Goal: Communication & Community: Answer question/provide support

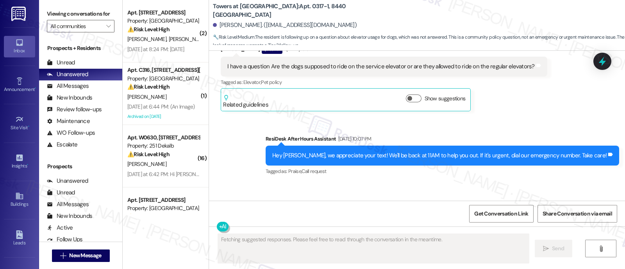
scroll to position [3073, 0]
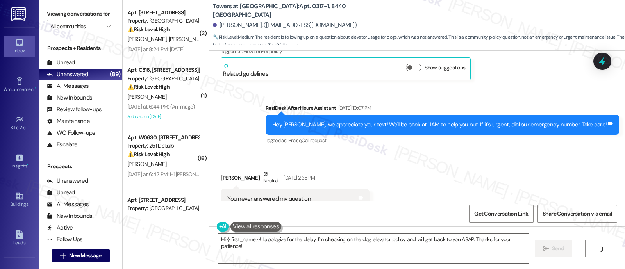
click at [432, 152] on div "Received via SMS Kim French Neutral Aug 10, 2025 at 2:35 PM You never answered …" at bounding box center [417, 189] width 416 height 74
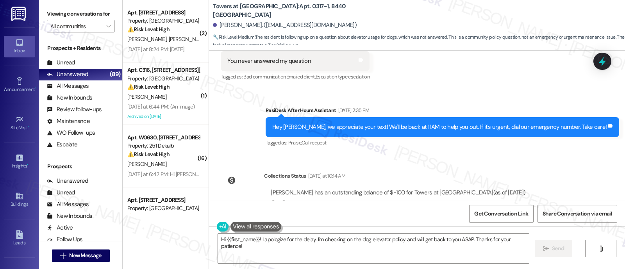
scroll to position [3516, 0]
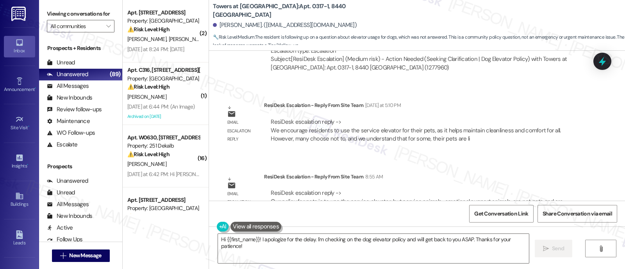
click at [451, 167] on div "Email escalation reply ResiDesk Escalation - Reply From Site Team 8:55 AM ResiD…" at bounding box center [402, 196] width 374 height 59
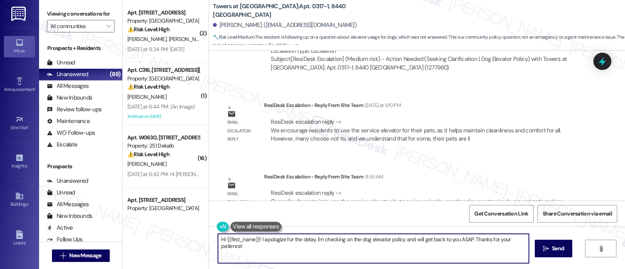
drag, startPoint x: 312, startPoint y: 239, endPoint x: 321, endPoint y: 244, distance: 10.0
click at [311, 239] on textarea "Hi {{first_name}}! I apologize for the delay. I'm checking on the dog elevator …" at bounding box center [373, 248] width 311 height 29
drag, startPoint x: 281, startPoint y: 248, endPoint x: 302, endPoint y: 247, distance: 21.1
click at [282, 248] on textarea "Hi {{first_name}}! I apologize for the delay. I'm checking on the dog elevator …" at bounding box center [373, 248] width 311 height 29
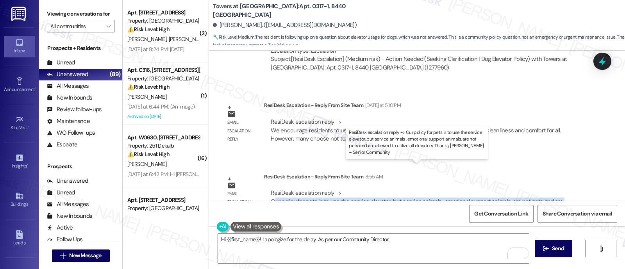
drag, startPoint x: 270, startPoint y: 176, endPoint x: 316, endPoint y: 185, distance: 46.9
click at [316, 189] on div "ResiDesk escalation reply -> Our policy for pets is to use the service elevator…" at bounding box center [417, 201] width 292 height 25
copy div "ur policy for pets is to use the service elevator, but service animals , emotio…"
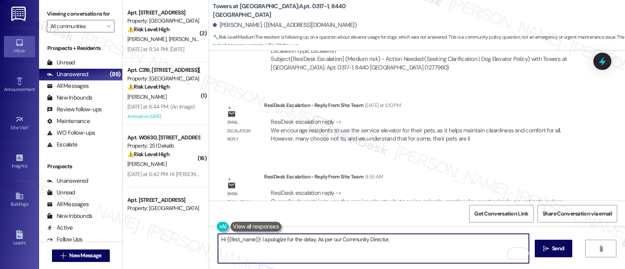
click at [408, 239] on textarea "Hi {{first_name}}! I apologize for the delay. As per our Community Director," at bounding box center [373, 248] width 311 height 29
paste textarea "ur policy for pets is to use the service elevator, but service animals , emotio…"
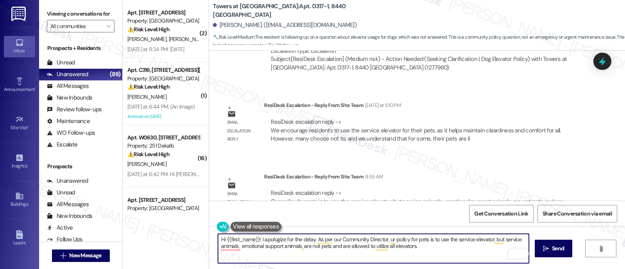
click at [383, 239] on textarea "Hi {{first_name}}! I apologize for the delay. As per our Community Director, ur…" at bounding box center [373, 248] width 311 height 29
click at [446, 251] on textarea "Hi {{first_name}}! I apologize for the delay. As per our Community Director, ou…" at bounding box center [373, 248] width 311 height 29
paste textarea ", I apologize for the delay. Per our Community Director, pets are required to u…"
type textarea "Hi {{first_name}}, I apologize for the delay. Per our Community Director, pets …"
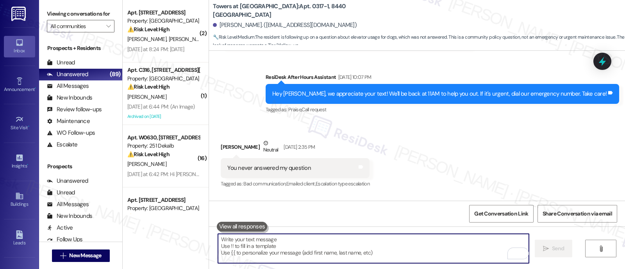
scroll to position [3073, 0]
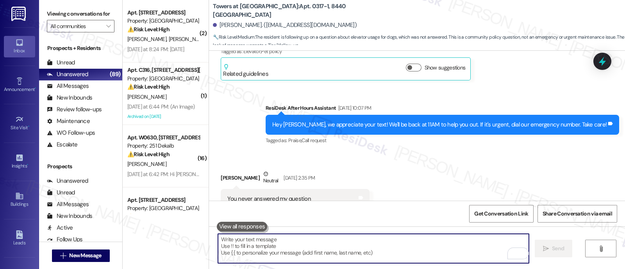
paste textarea "Please let me know if you have any further questions. Thank you!"
type textarea "Please let me know if you have any further questions. Thank you!"
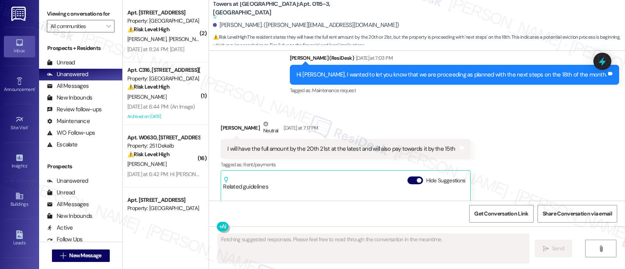
scroll to position [1761, 0]
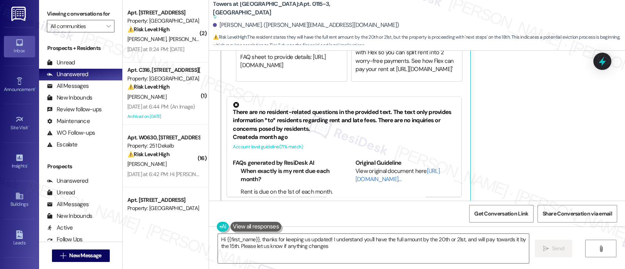
type textarea "Hi {{first_name}}, thanks for keeping us updated! I understand you'll have the …"
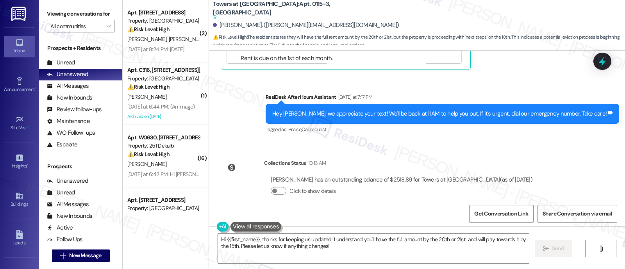
scroll to position [1899, 0]
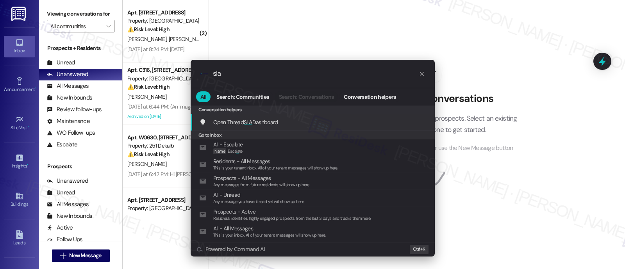
type input "sla"
click at [281, 122] on div "Open Thread SLA Dashboard Add shortcut" at bounding box center [313, 122] width 229 height 9
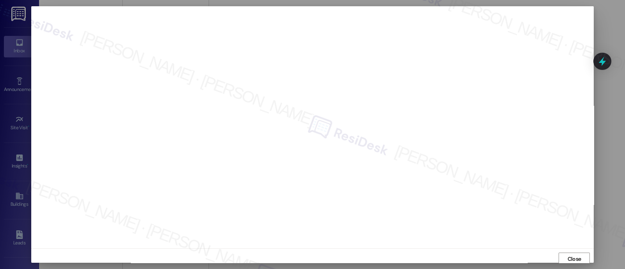
scroll to position [2, 0]
click at [566, 256] on span "Close" at bounding box center [574, 257] width 17 height 8
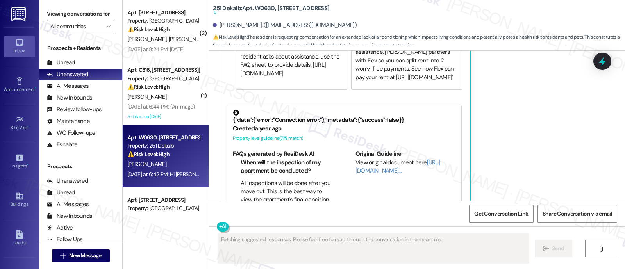
scroll to position [2305, 0]
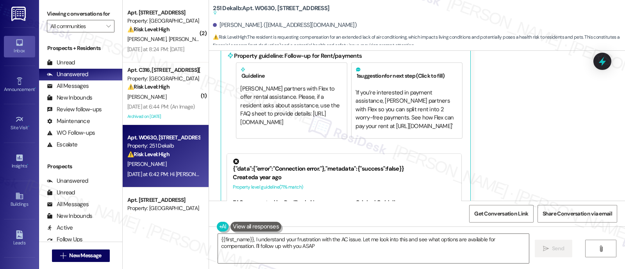
type textarea "{{first_name}}, I understand your frustration with the AC issue. Let me look in…"
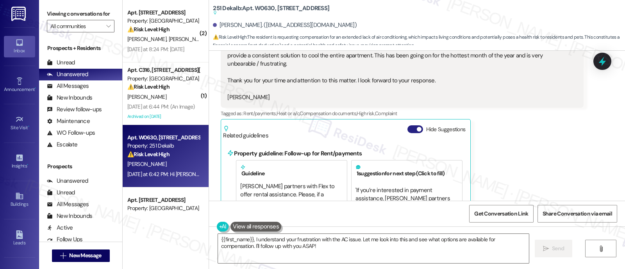
click at [408, 125] on button "Hide Suggestions" at bounding box center [416, 129] width 16 height 8
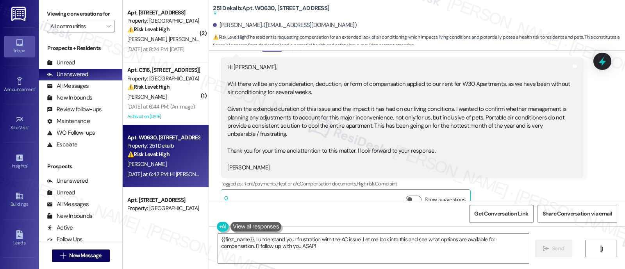
scroll to position [2138, 0]
click at [516, 177] on div "Tagged as: Rent/payments , Click to highlight conversations about Rent/payments…" at bounding box center [402, 182] width 363 height 11
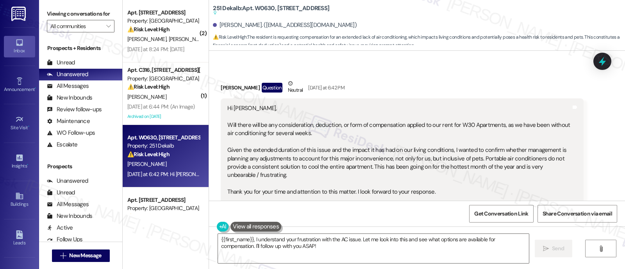
scroll to position [2089, 0]
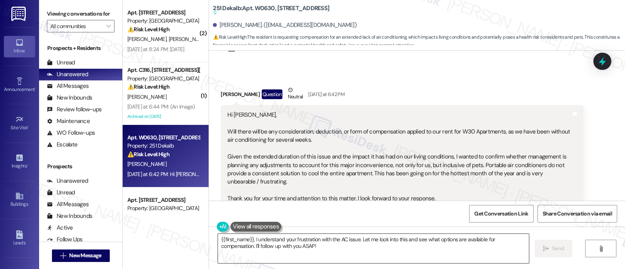
click at [471, 237] on textarea "{{first_name}}, I understand your frustration with the AC issue. Let me look in…" at bounding box center [373, 248] width 311 height 29
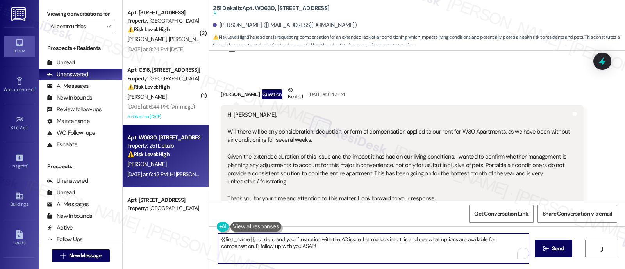
click at [279, 253] on textarea "{{first_name}}, I understand your frustration with the AC issue. Let me look in…" at bounding box center [373, 248] width 311 height 29
click at [315, 250] on textarea "{{first_name}}, I understand your frustration with the AC issue. Let me look in…" at bounding box center [373, 248] width 311 height 29
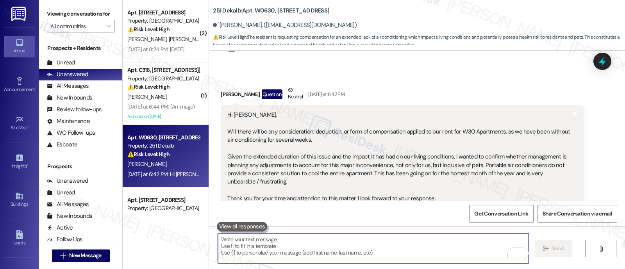
scroll to position [2138, 0]
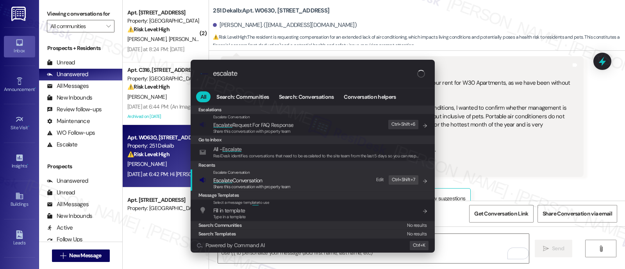
type input "escalate"
click at [258, 177] on span "Escalate Conversation" at bounding box center [237, 180] width 49 height 7
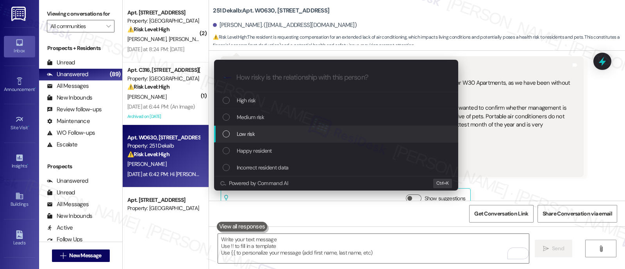
click at [259, 134] on div "Low risk" at bounding box center [337, 134] width 229 height 9
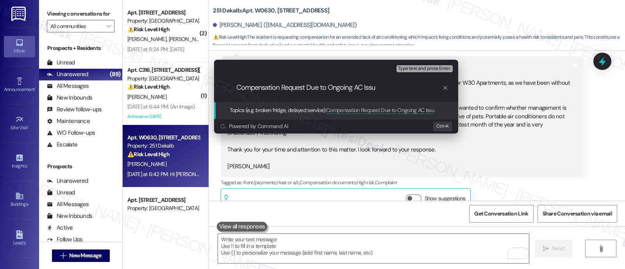
type input "Compensation Request Due to Ongoing AC Issue"
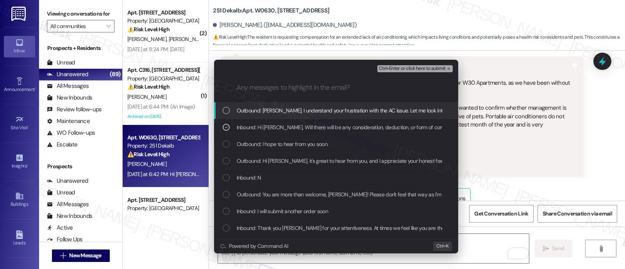
click at [403, 74] on div ".cls-1{fill:#0a055f;}.cls-2{fill:#0cc4c4;} resideskLogoBlueOrange" at bounding box center [336, 88] width 244 height 28
click at [403, 71] on span "Ctrl+Enter or click here to submit" at bounding box center [412, 68] width 67 height 5
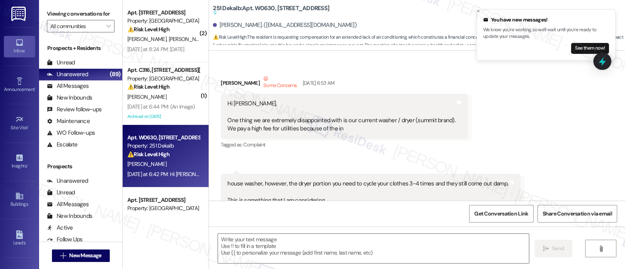
scroll to position [2443, 0]
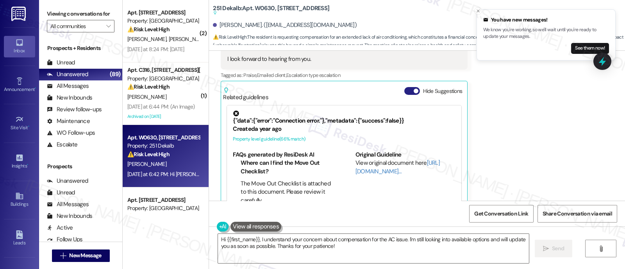
click at [408, 87] on button "Hide Suggestions" at bounding box center [413, 91] width 16 height 8
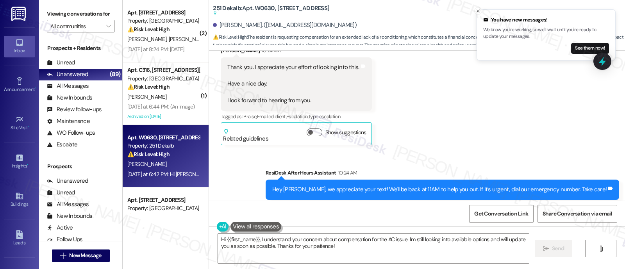
scroll to position [2352, 0]
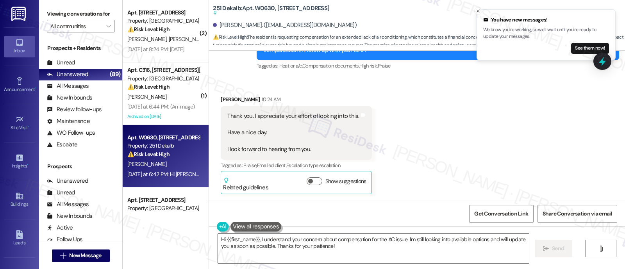
drag, startPoint x: 358, startPoint y: 250, endPoint x: 364, endPoint y: 255, distance: 8.4
click at [357, 250] on textarea "Hi {{first_name}}, I understand your concern about compensation for the AC issu…" at bounding box center [373, 248] width 311 height 29
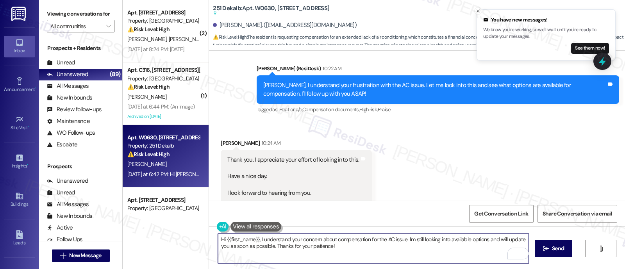
scroll to position [2303, 0]
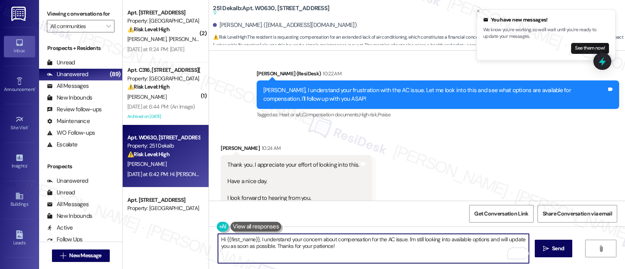
click at [362, 247] on textarea "Hi {{first_name}}, I understand your concern about compensation for the AC issu…" at bounding box center [373, 248] width 311 height 29
click at [380, 252] on textarea "Hi {{first_name}}, I understand your concern about compensation for the AC issu…" at bounding box center [373, 248] width 311 height 29
drag, startPoint x: 273, startPoint y: 249, endPoint x: 184, endPoint y: 215, distance: 95.4
click at [184, 220] on div "( 2 ) Apt. 204, 5325 Old York Rd Property: York House ⚠️ Risk Level: High The r…" at bounding box center [374, 134] width 503 height 269
type textarea "You're most welcome and thanks for your patience!"
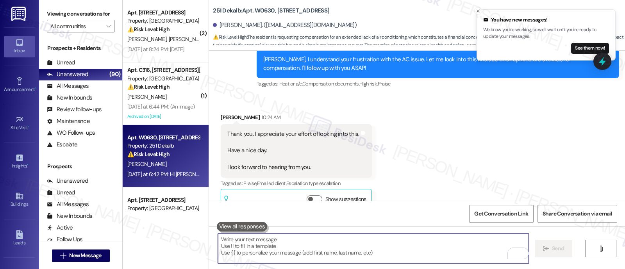
scroll to position [2335, 0]
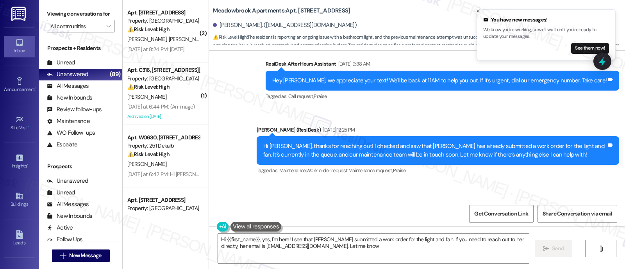
scroll to position [3155, 0]
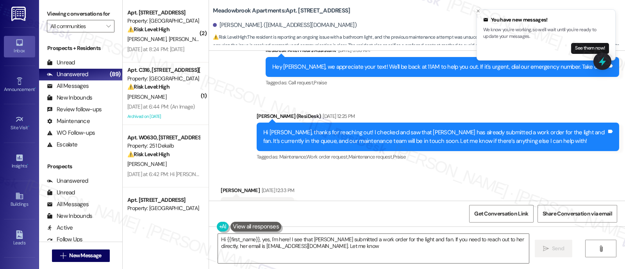
click at [475, 177] on div "Received via SMS [PERSON_NAME] [DATE] 12:33 PM Thank you Tags and notes Tagged …" at bounding box center [417, 202] width 416 height 66
click at [480, 169] on div "Received via SMS [PERSON_NAME] [DATE] 12:33 PM Thank you Tags and notes Tagged …" at bounding box center [417, 202] width 416 height 66
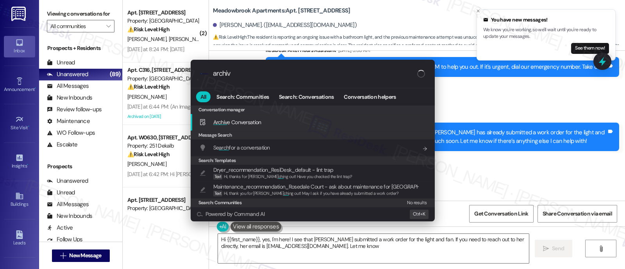
type input "archive"
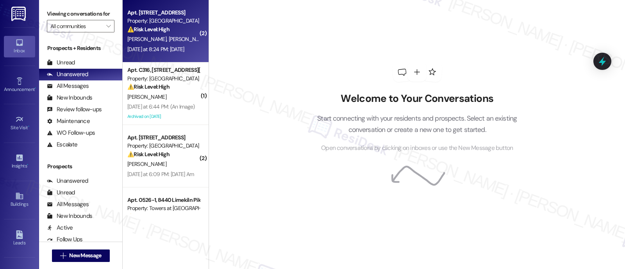
click at [161, 31] on strong "⚠️ Risk Level: High" at bounding box center [148, 29] width 42 height 7
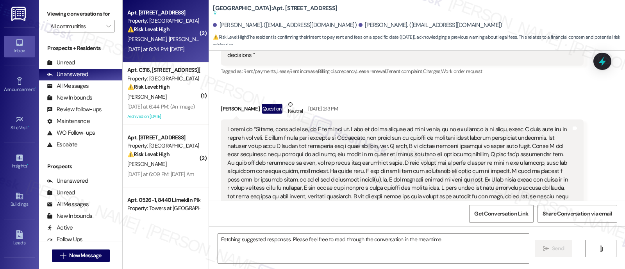
scroll to position [5432, 0]
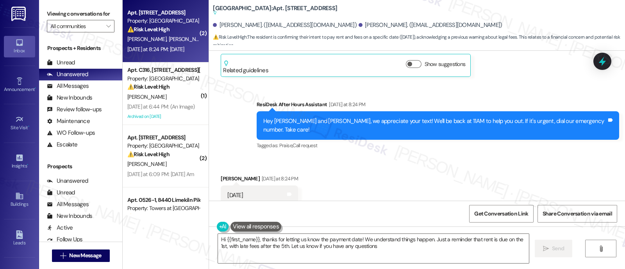
type textarea "Hi {{first_name}}, thanks for letting us know the payment date! We understand t…"
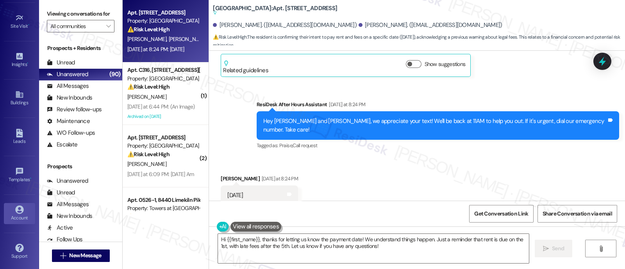
click at [13, 210] on link "Account" at bounding box center [19, 213] width 31 height 21
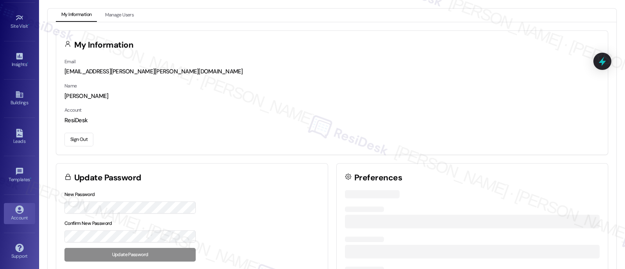
click at [73, 137] on button "Sign Out" at bounding box center [78, 140] width 29 height 14
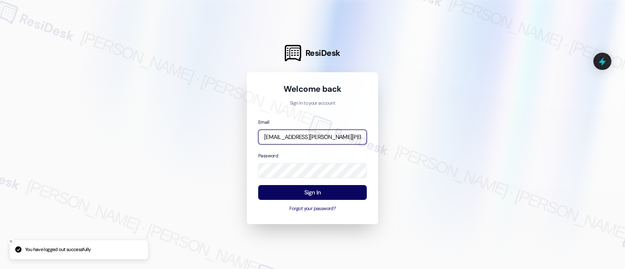
click at [328, 144] on input "[EMAIL_ADDRESS][PERSON_NAME][PERSON_NAME][DOMAIN_NAME]" at bounding box center [312, 137] width 109 height 15
drag, startPoint x: 486, startPoint y: 101, endPoint x: 490, endPoint y: 42, distance: 58.8
click at [487, 95] on div at bounding box center [312, 134] width 625 height 269
click at [303, 138] on input "[EMAIL_ADDRESS][PERSON_NAME][PERSON_NAME][DOMAIN_NAME]" at bounding box center [312, 137] width 109 height 15
paste input "elme-resen.twelve@elme"
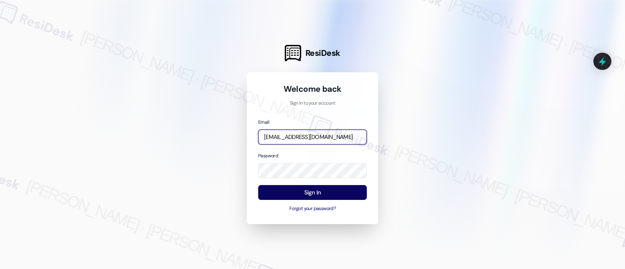
scroll to position [0, 29]
type input "[EMAIL_ADDRESS][DOMAIN_NAME]"
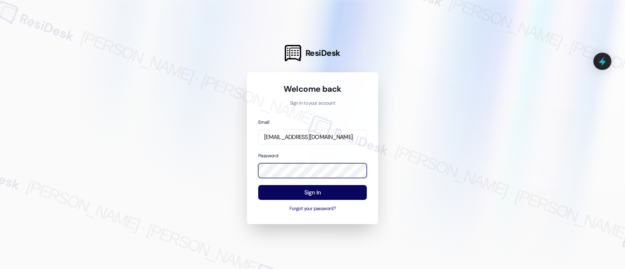
scroll to position [0, 0]
click at [0, 269] on com-1password-button at bounding box center [0, 269] width 0 height 0
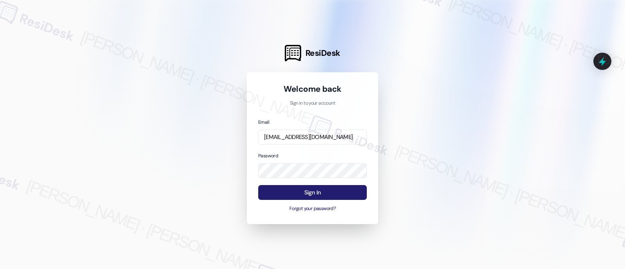
click at [328, 195] on button "Sign In" at bounding box center [312, 192] width 109 height 15
